Goal: Task Accomplishment & Management: Use online tool/utility

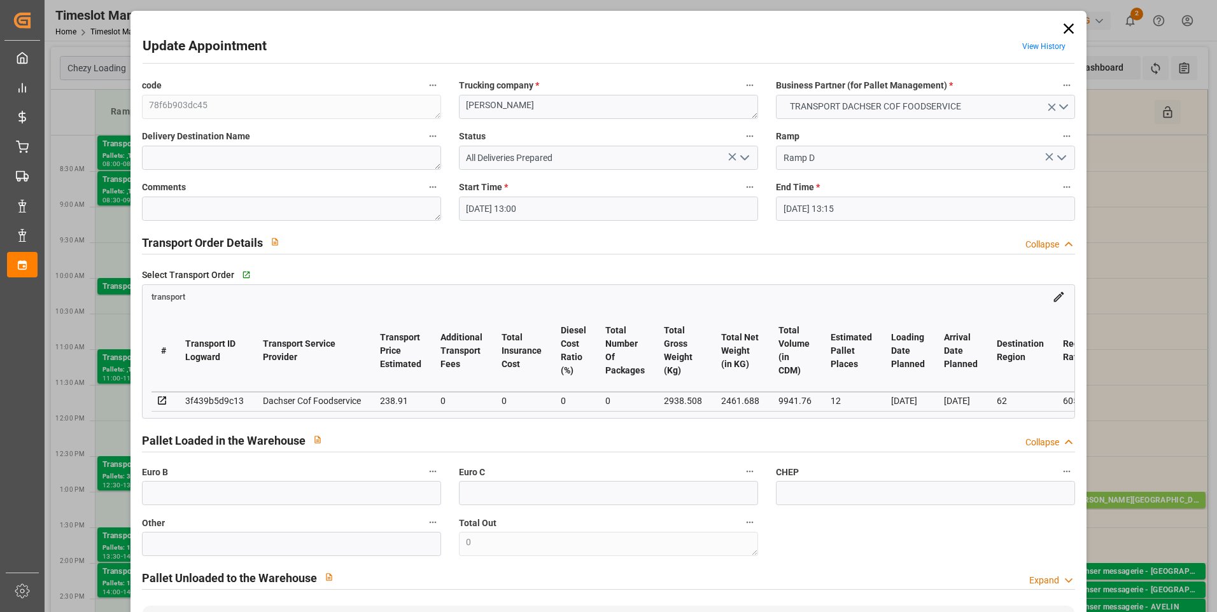
click at [1060, 24] on icon at bounding box center [1069, 29] width 18 height 18
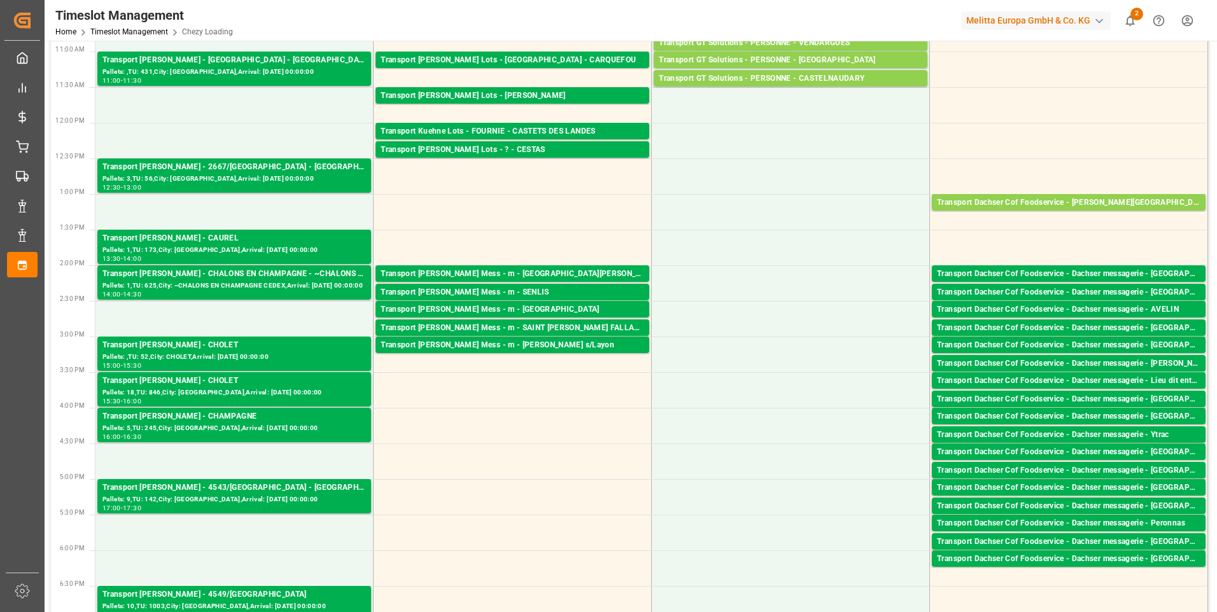
scroll to position [191, 0]
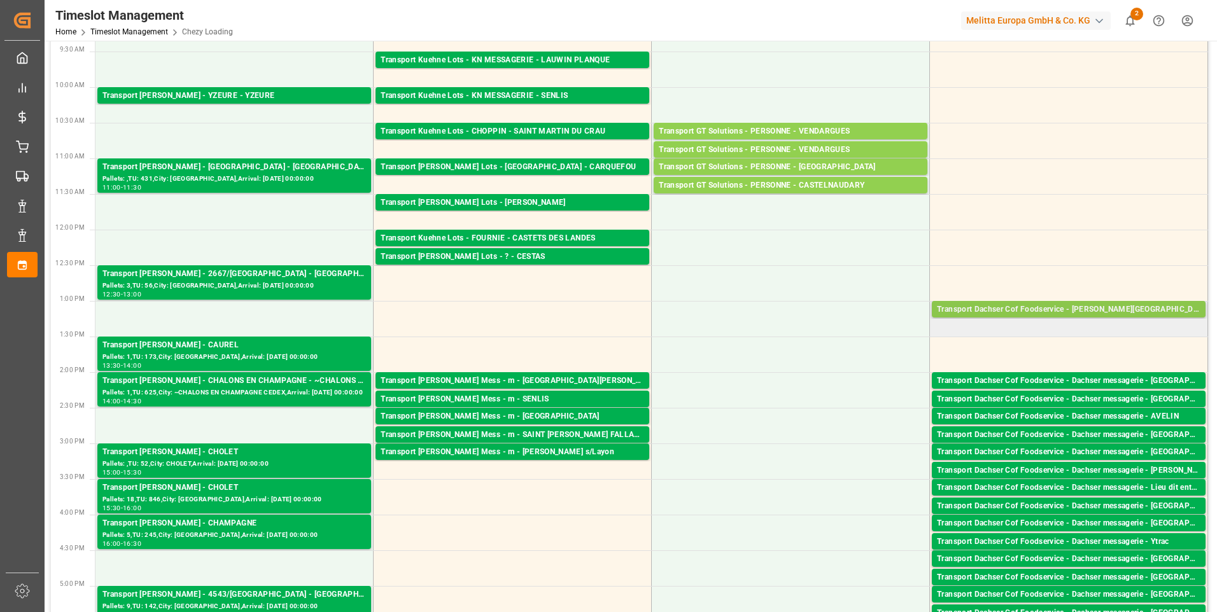
click at [1066, 308] on div "Transport Dachser Cof Foodservice - [PERSON_NAME][GEOGRAPHIC_DATA]" at bounding box center [1068, 310] width 263 height 13
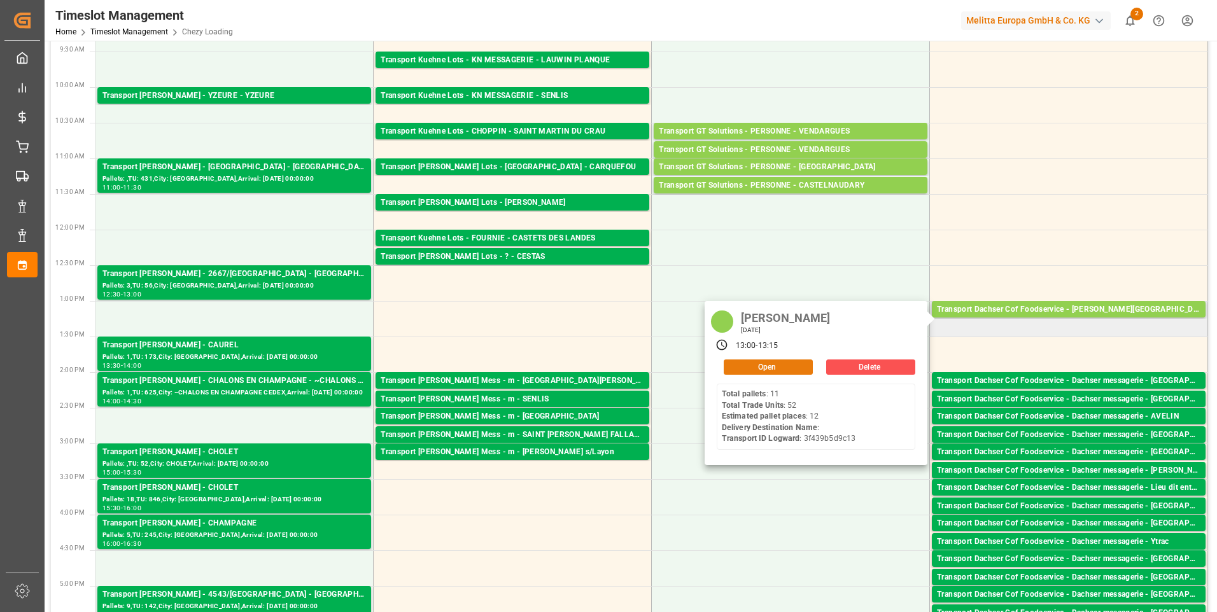
click at [787, 363] on button "Open" at bounding box center [768, 367] width 89 height 15
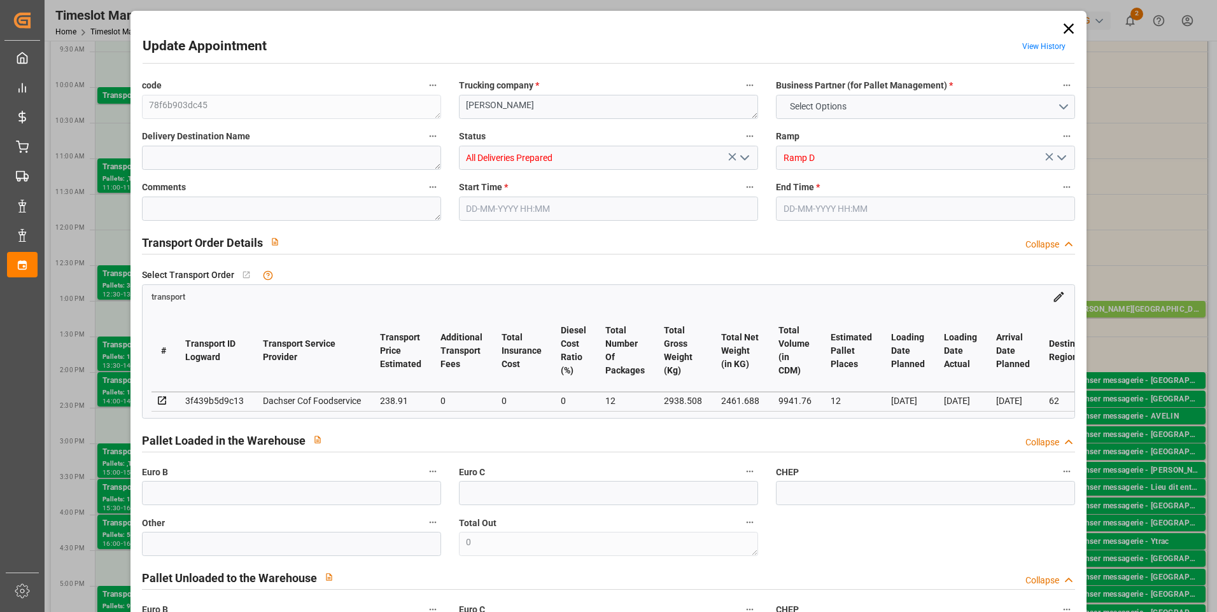
type textarea "78f6b903dc45"
type textarea "[PERSON_NAME]"
type input "All Deliveries Prepared"
type input "Ramp D"
type textarea "0"
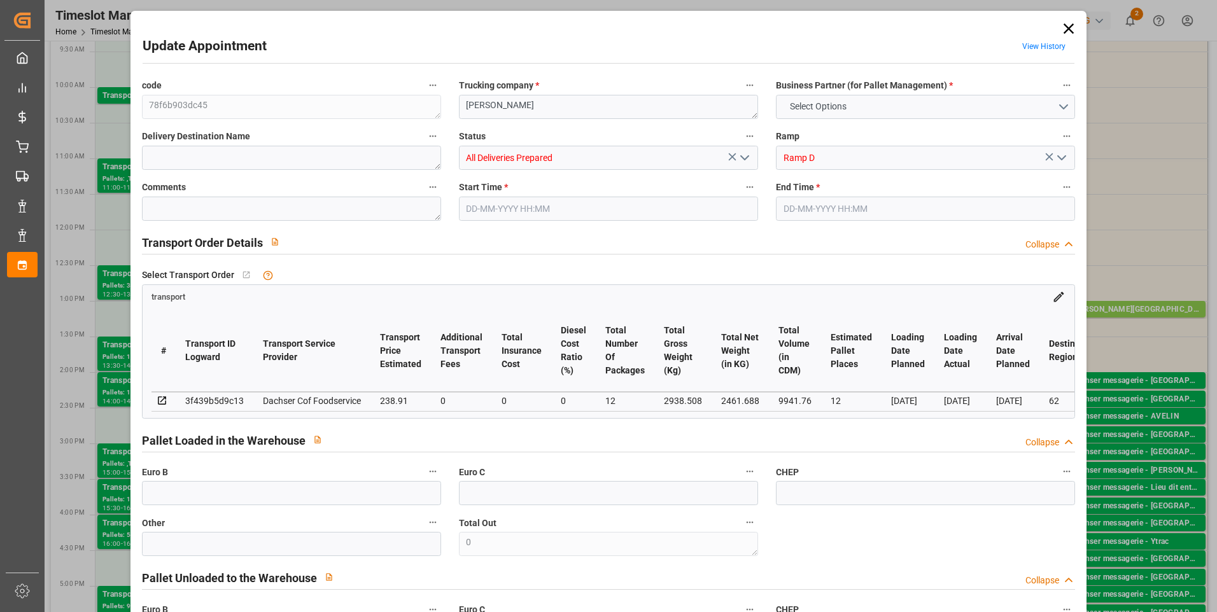
type textarea "0"
type textarea "3f439b5d9c13"
type textarea "[GEOGRAPHIC_DATA]"
type textarea "0010006789"
type textarea "78f6b903dc45"
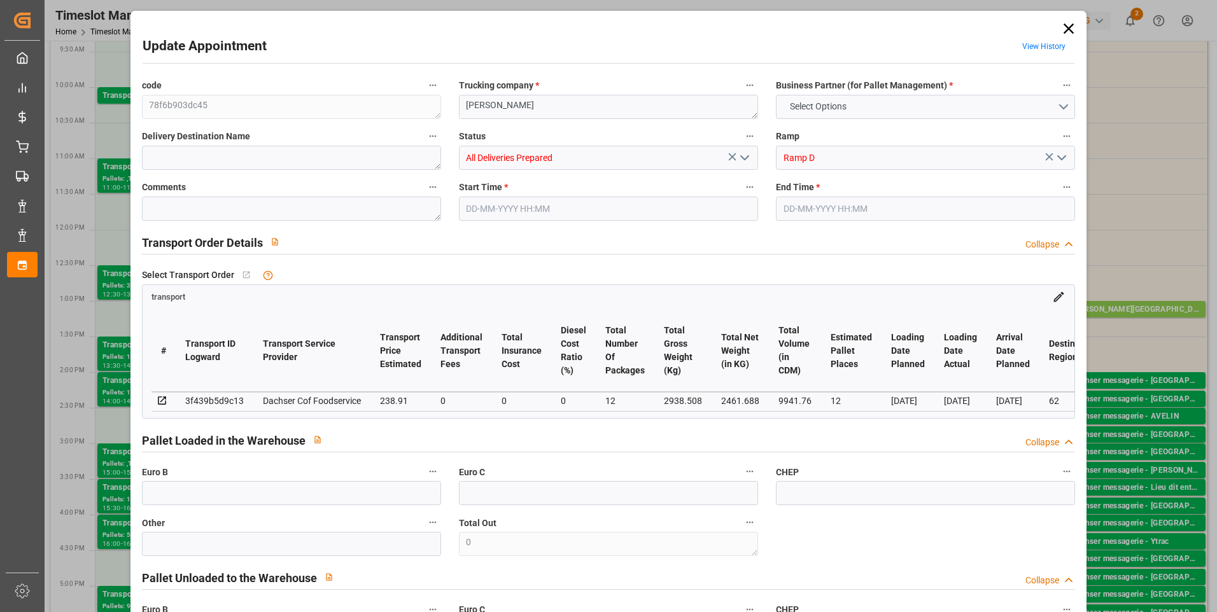
type textarea "FR-02570"
type textarea "FR"
type input "Road"
type input "FR"
type input "62170"
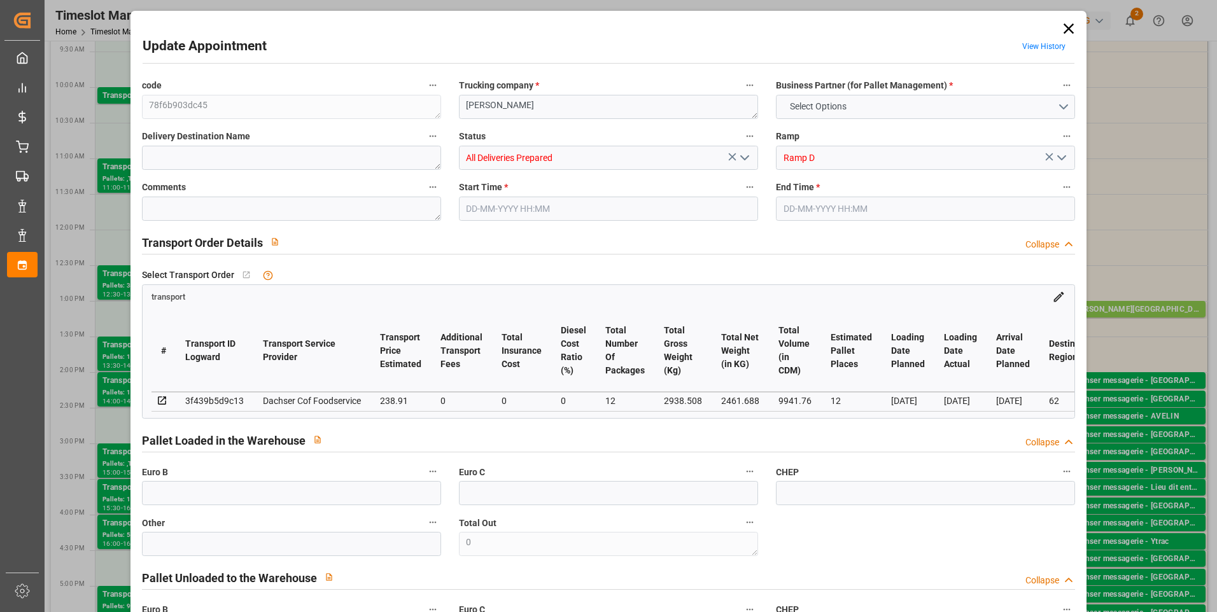
type input "Small Shipment"
type input "3.5-7.5 t"
type input "EURO 6"
type input "Diesel"
type input "12"
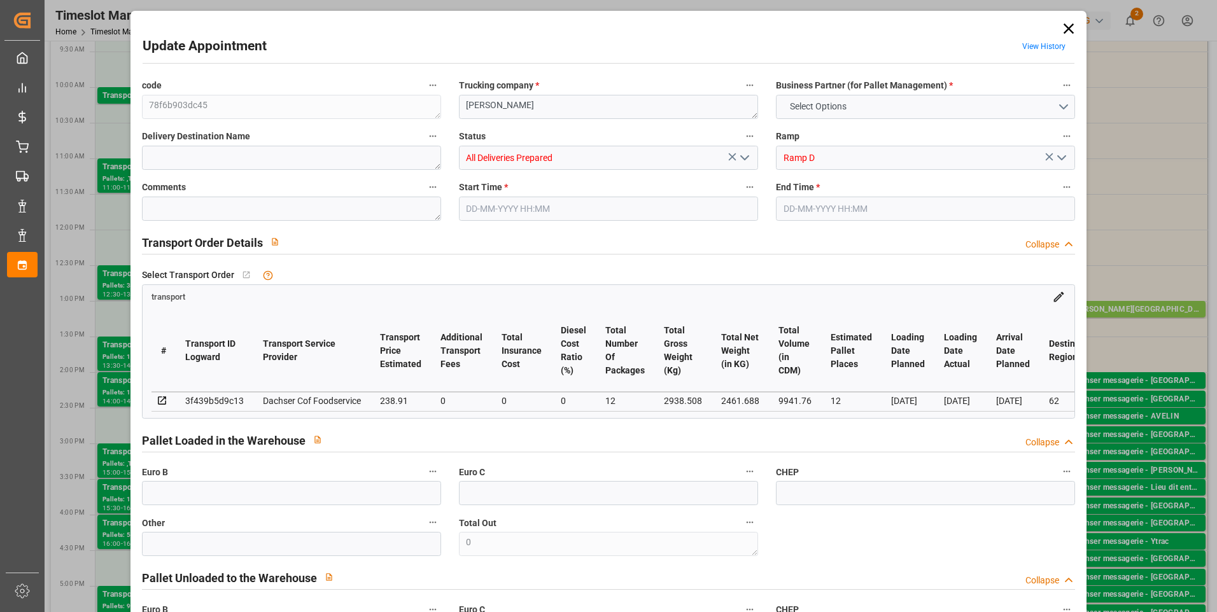
type input "238.91"
type input "0"
type input "232.5789"
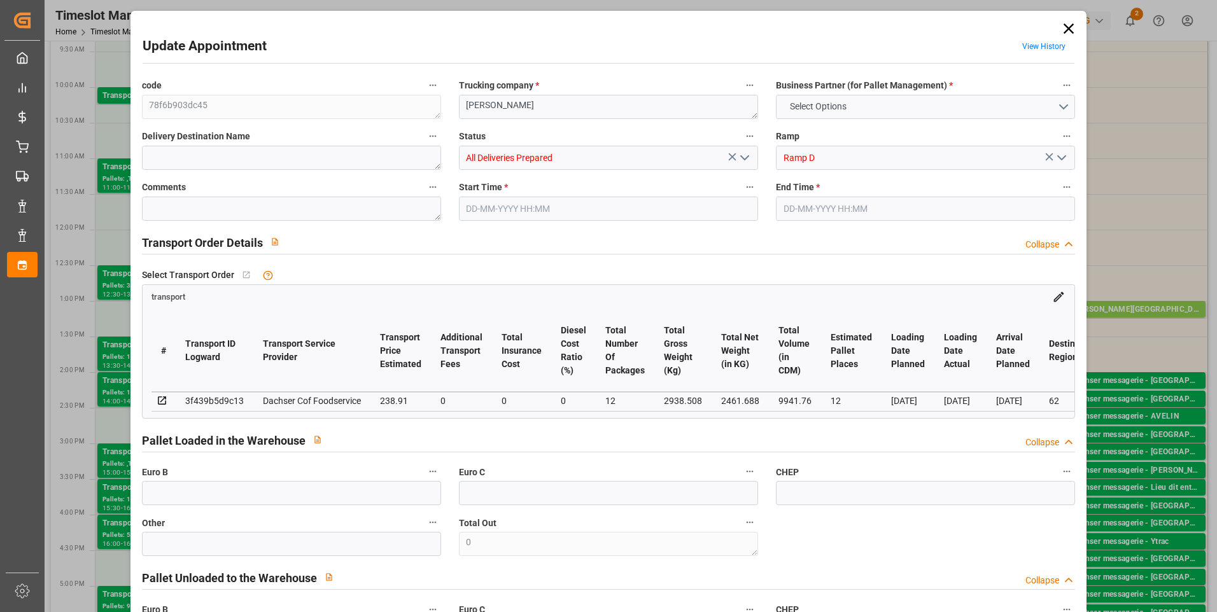
type input "-6.3311"
type input "12"
type input "2461.688"
type input "3236.928"
type input "9941.76"
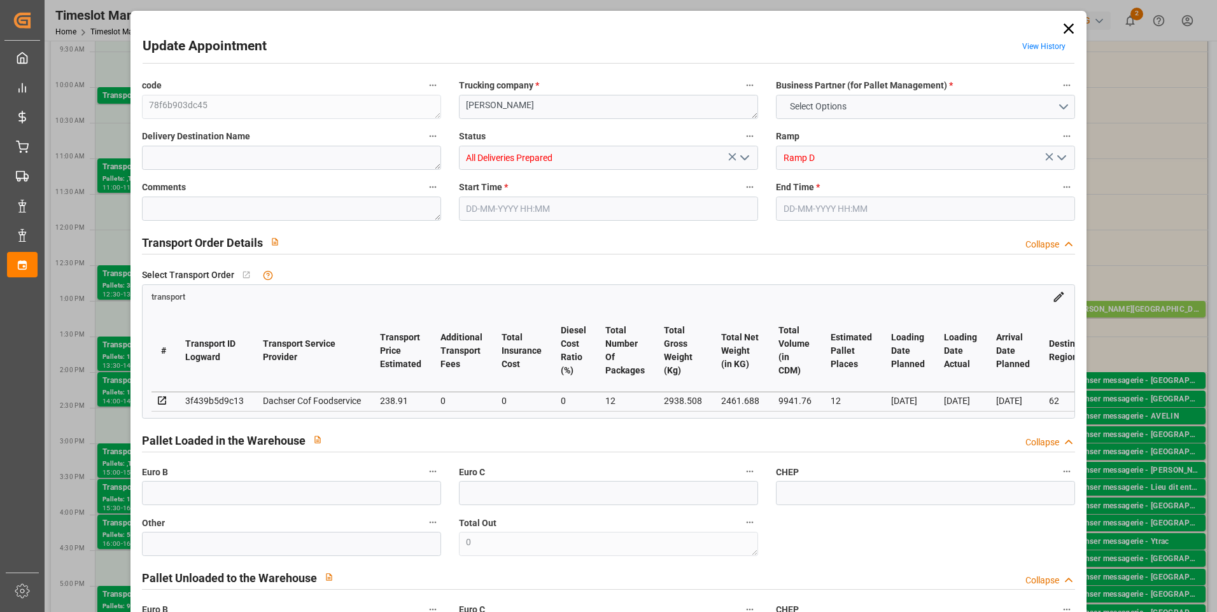
type input "62"
type input "11"
type input "52"
type input "12"
type input "101"
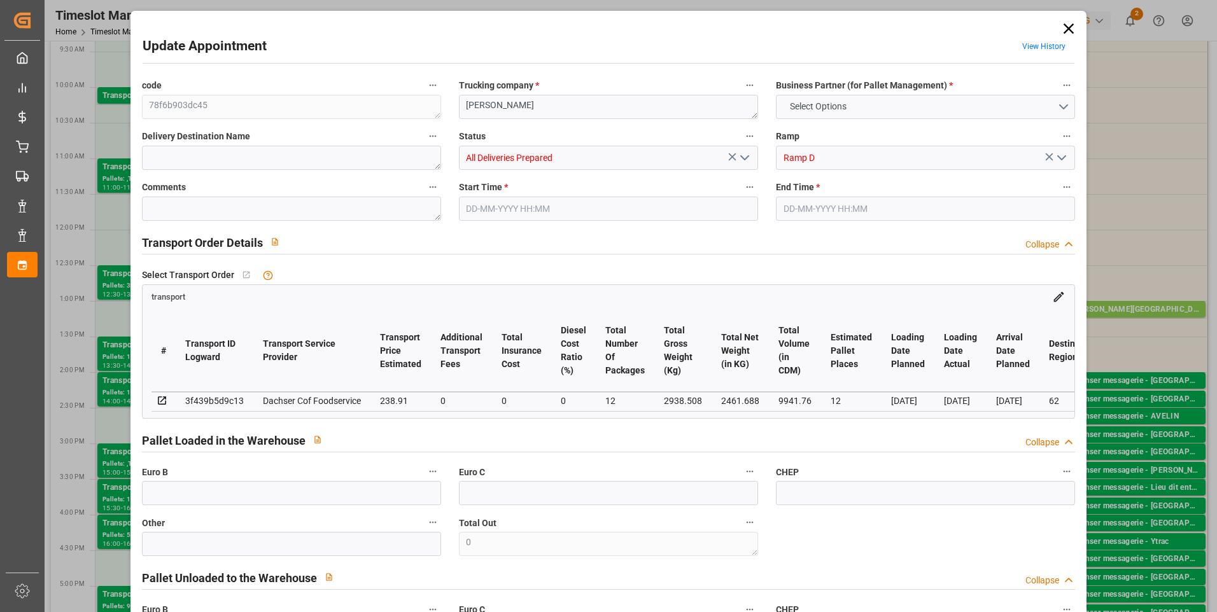
type input "2938.508"
type input "0"
type input "4710.8598"
type input "0"
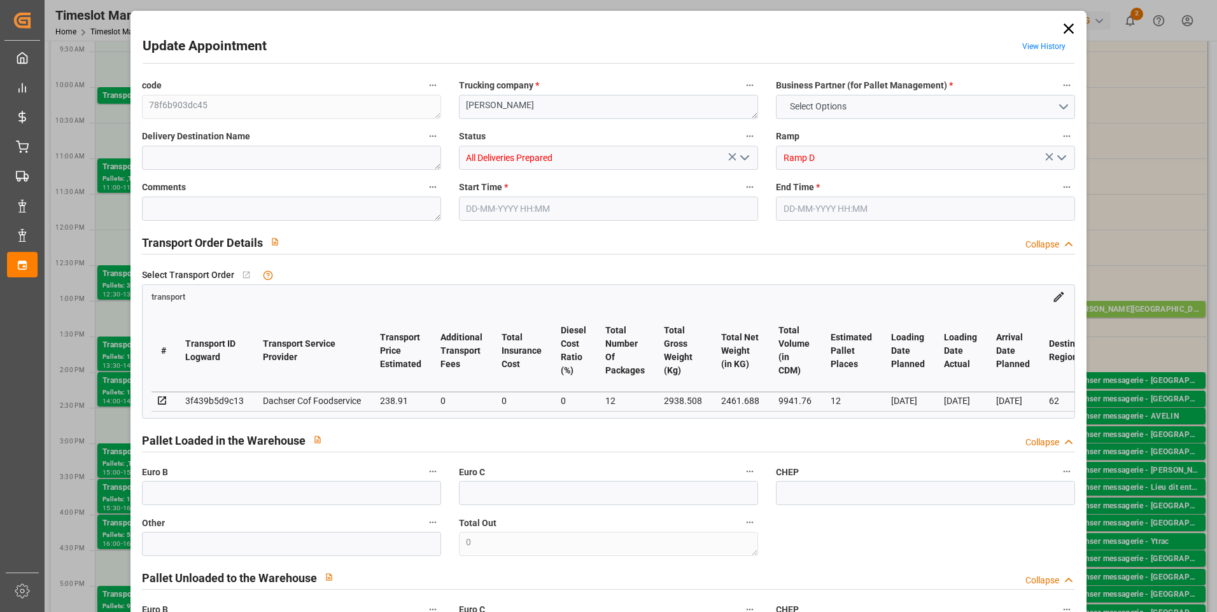
type input "21"
type input "35"
type input "[DATE] 13:00"
type input "[DATE] 13:15"
type input "[DATE] 13:07"
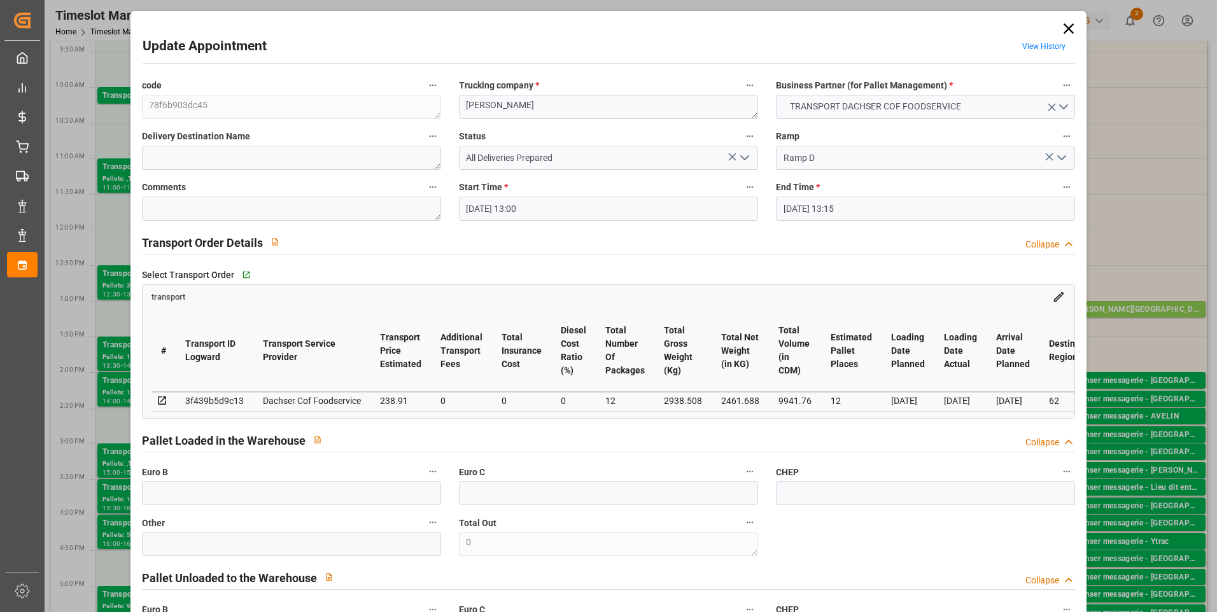
type input "[DATE] 11:31"
type input "[DATE]"
click at [745, 158] on icon "open menu" at bounding box center [744, 157] width 15 height 15
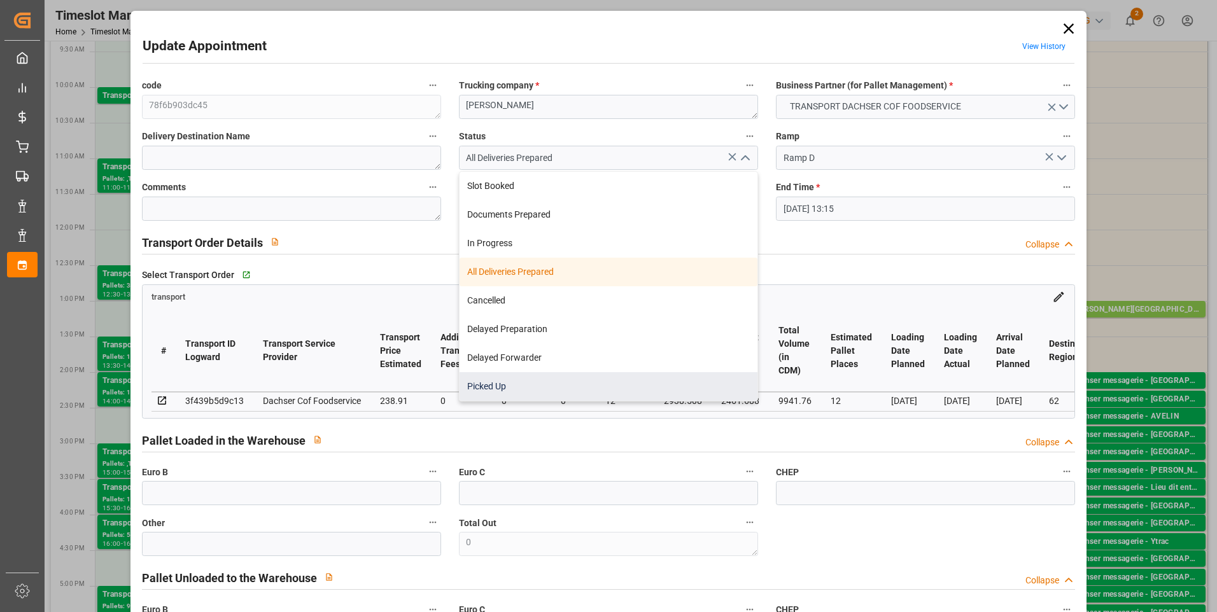
click at [509, 385] on div "Picked Up" at bounding box center [609, 386] width 298 height 29
type input "Picked Up"
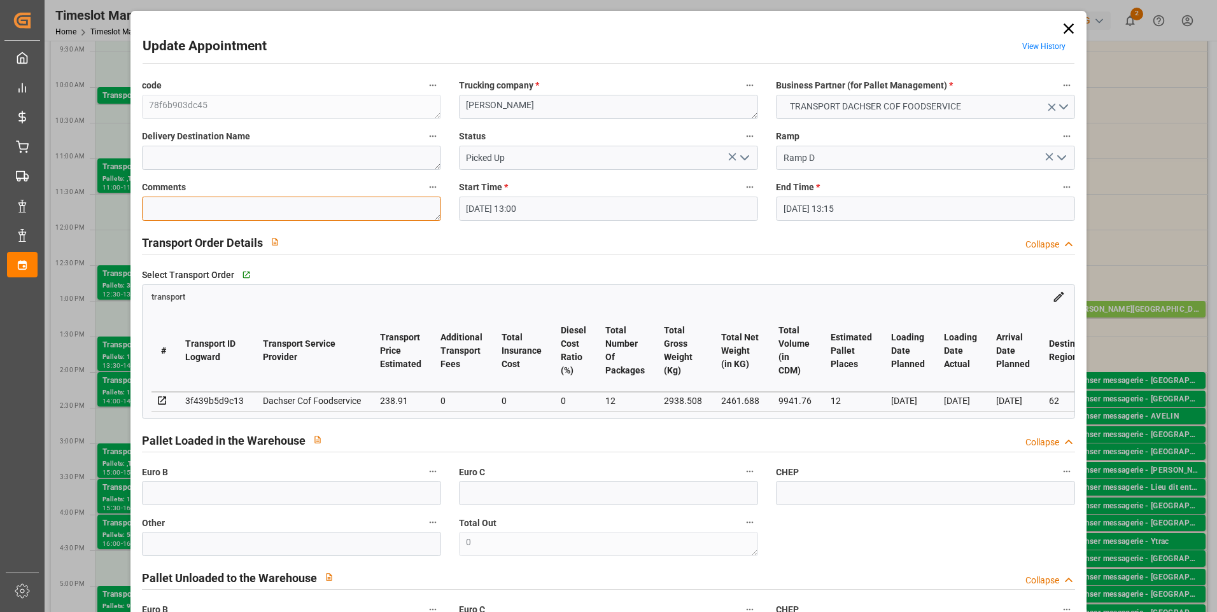
click at [206, 207] on textarea at bounding box center [291, 209] width 299 height 24
type textarea "SEB b 12 pas scané"
click at [204, 497] on input "text" at bounding box center [291, 493] width 299 height 24
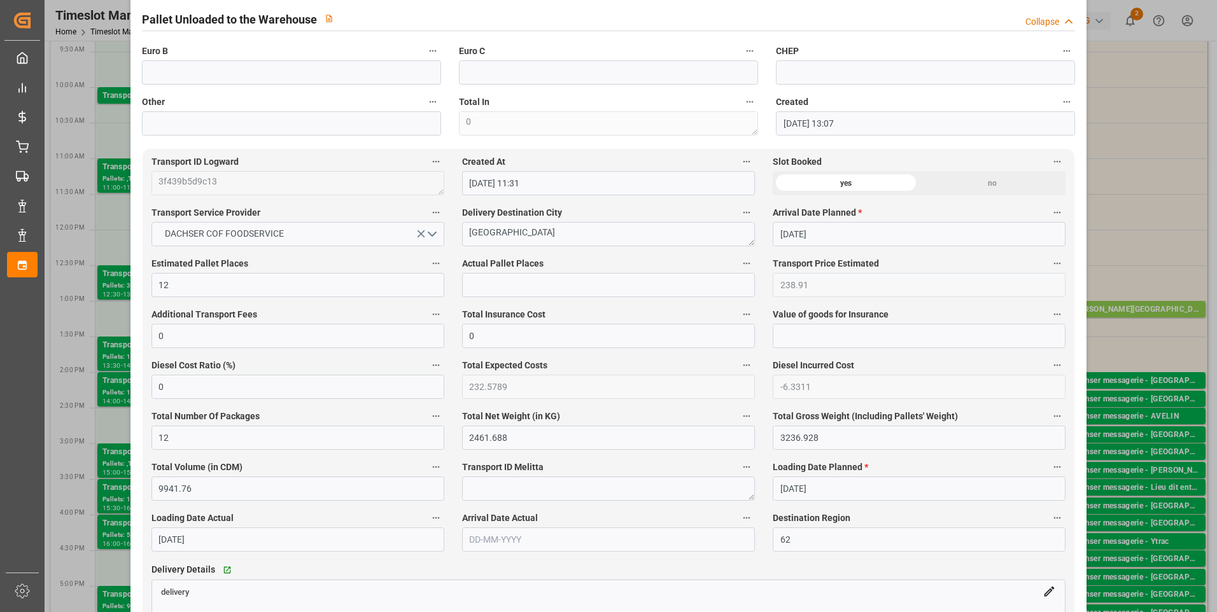
scroll to position [573, 0]
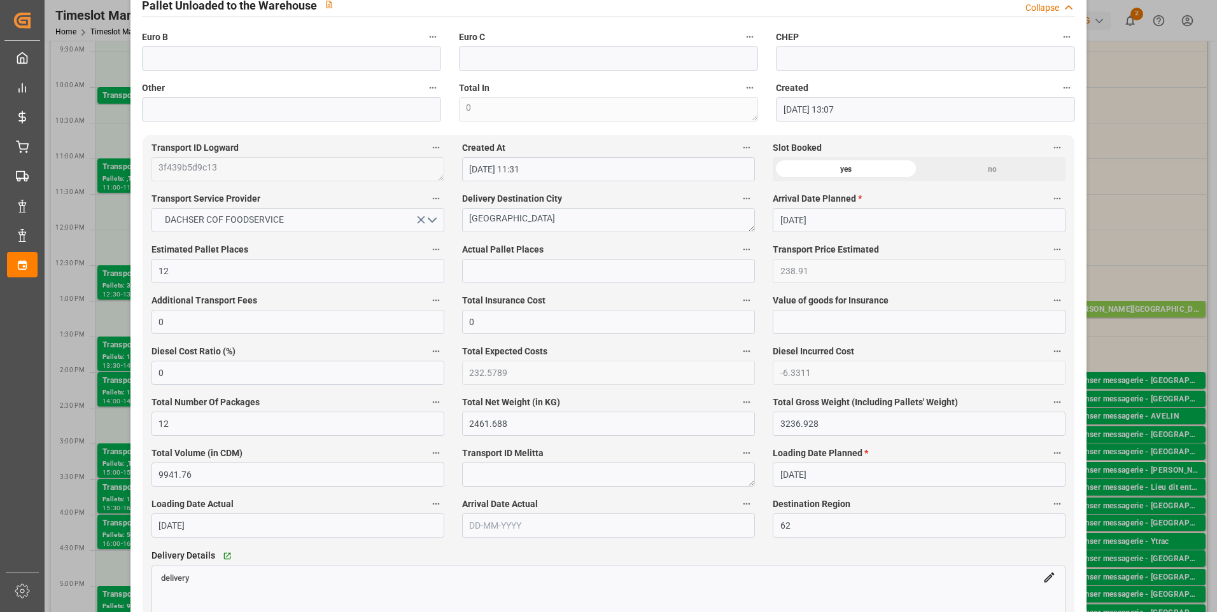
click at [491, 255] on span "Actual Pallet Places" at bounding box center [502, 249] width 81 height 13
click at [738, 255] on button "Actual Pallet Places" at bounding box center [746, 249] width 17 height 17
click at [488, 257] on div at bounding box center [608, 306] width 1217 height 612
click at [489, 270] on input "text" at bounding box center [608, 271] width 293 height 24
type input "12"
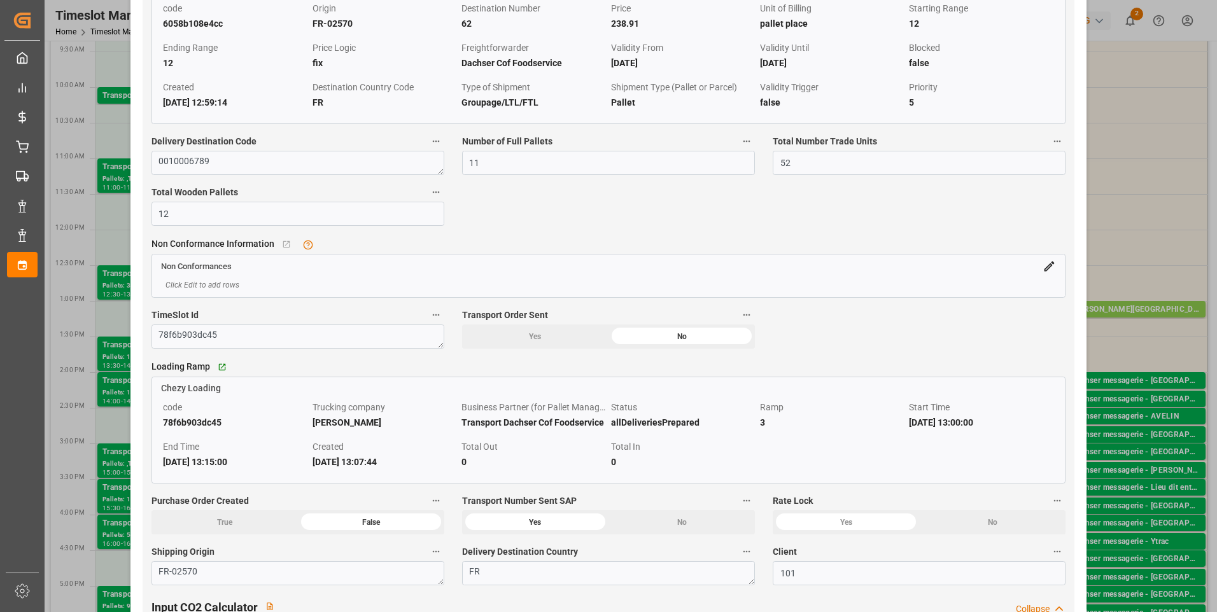
scroll to position [1337, 0]
